Goal: Browse casually: Explore the website without a specific task or goal

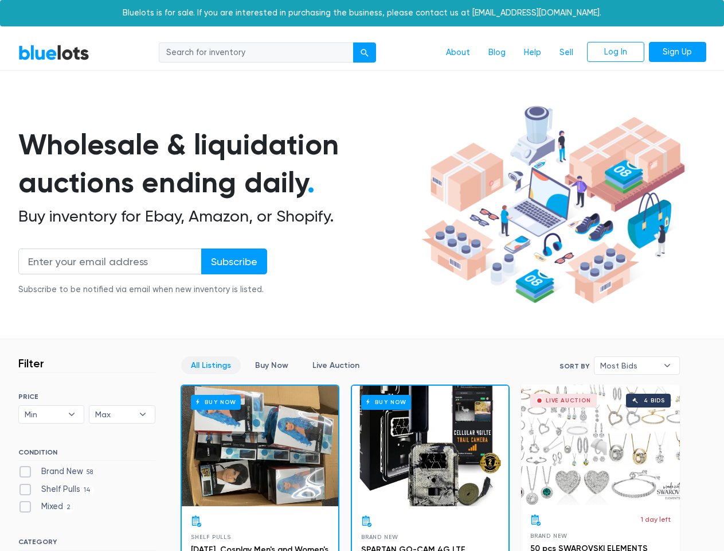
click at [365, 53] on div "submit" at bounding box center [365, 53] width 8 height 8
click at [233, 261] on input "Subscribe" at bounding box center [234, 261] width 66 height 26
click at [52, 414] on span "Min" at bounding box center [44, 414] width 38 height 17
click at [122, 414] on span "Max" at bounding box center [114, 414] width 38 height 17
click at [637, 365] on span "Most Bids" at bounding box center [629, 365] width 57 height 17
